Goal: Task Accomplishment & Management: Manage account settings

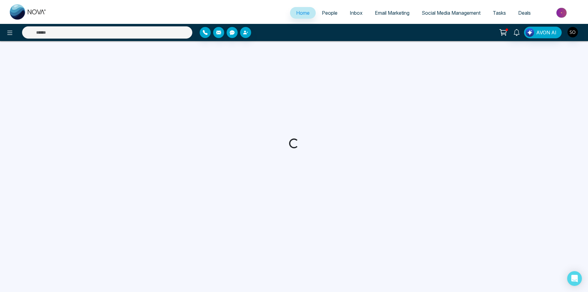
select select "*"
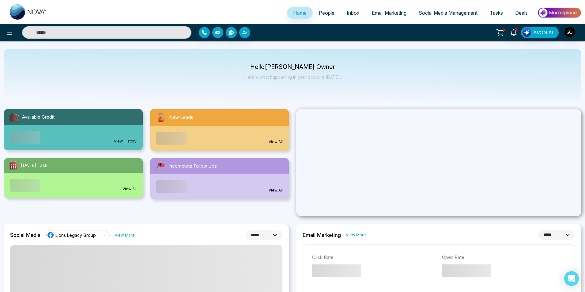
click at [326, 16] on link "People" at bounding box center [327, 13] width 28 height 12
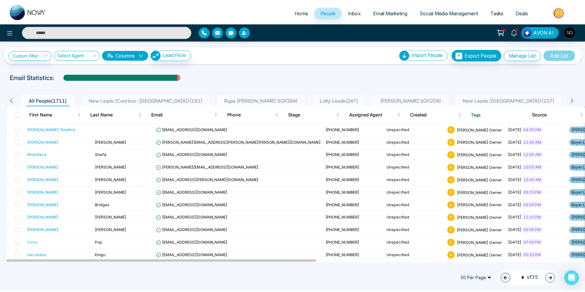
scroll to position [21, 0]
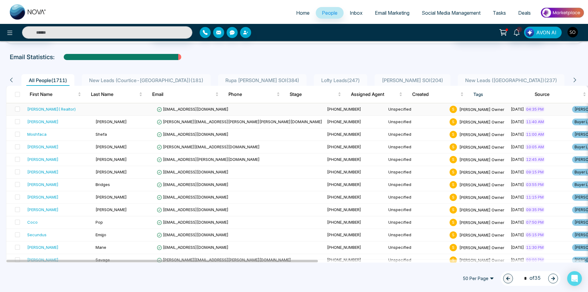
click at [110, 108] on td at bounding box center [123, 109] width 61 height 13
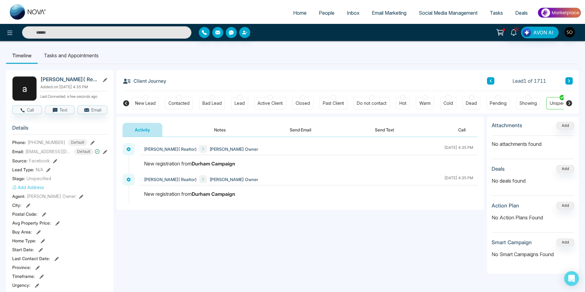
click at [79, 196] on icon at bounding box center [81, 197] width 4 height 4
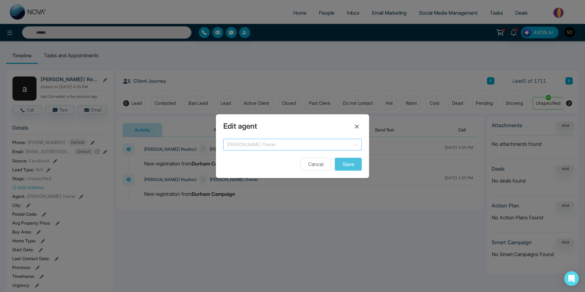
click at [248, 141] on span "[PERSON_NAME] Owner" at bounding box center [292, 144] width 131 height 9
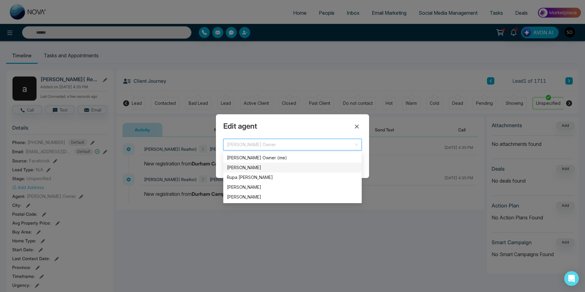
click at [245, 168] on div "[PERSON_NAME]" at bounding box center [292, 167] width 131 height 7
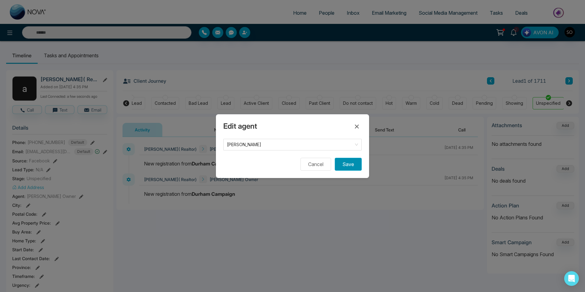
click at [353, 165] on button "Save" at bounding box center [348, 164] width 27 height 13
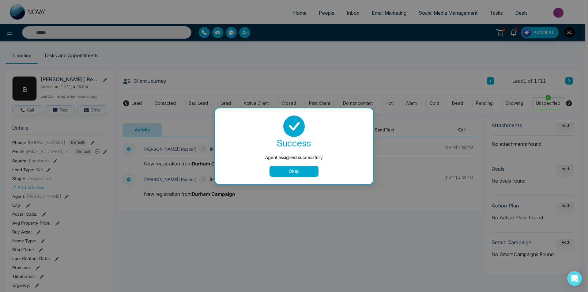
click at [278, 169] on button "Okay" at bounding box center [294, 171] width 49 height 11
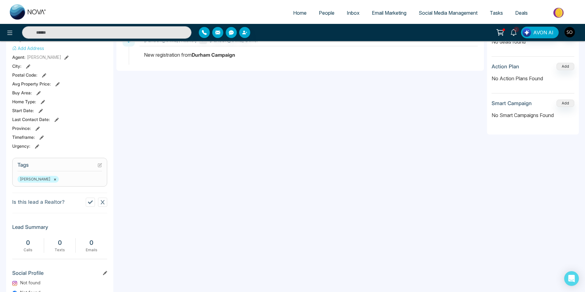
scroll to position [163, 0]
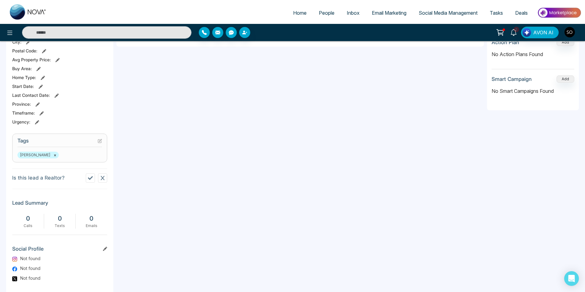
click at [90, 178] on icon at bounding box center [90, 178] width 5 height 5
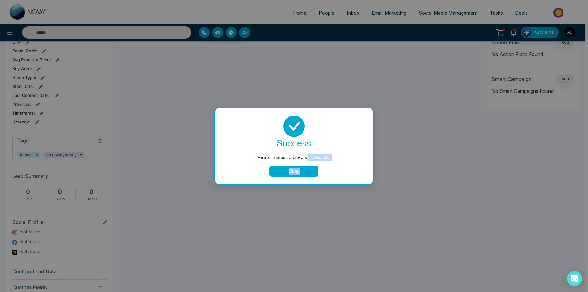
drag, startPoint x: 308, startPoint y: 160, endPoint x: 304, endPoint y: 163, distance: 4.6
click at [305, 163] on div "success Realtor status updated successfully. Okay" at bounding box center [293, 145] width 143 height 61
click at [298, 168] on button "Okay" at bounding box center [294, 171] width 49 height 11
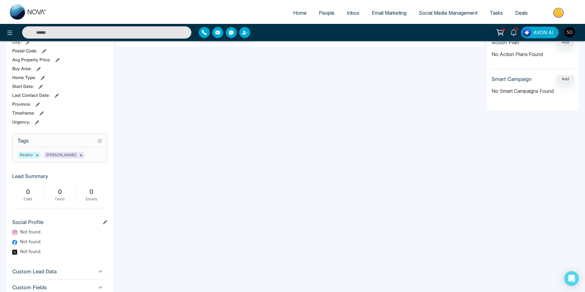
click at [321, 14] on span "People" at bounding box center [327, 13] width 16 height 6
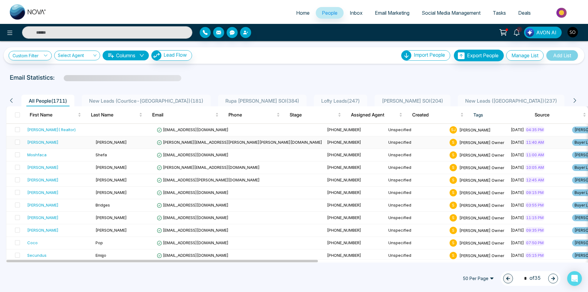
click at [46, 140] on div "[PERSON_NAME]" at bounding box center [58, 142] width 63 height 6
